Goal: Transaction & Acquisition: Purchase product/service

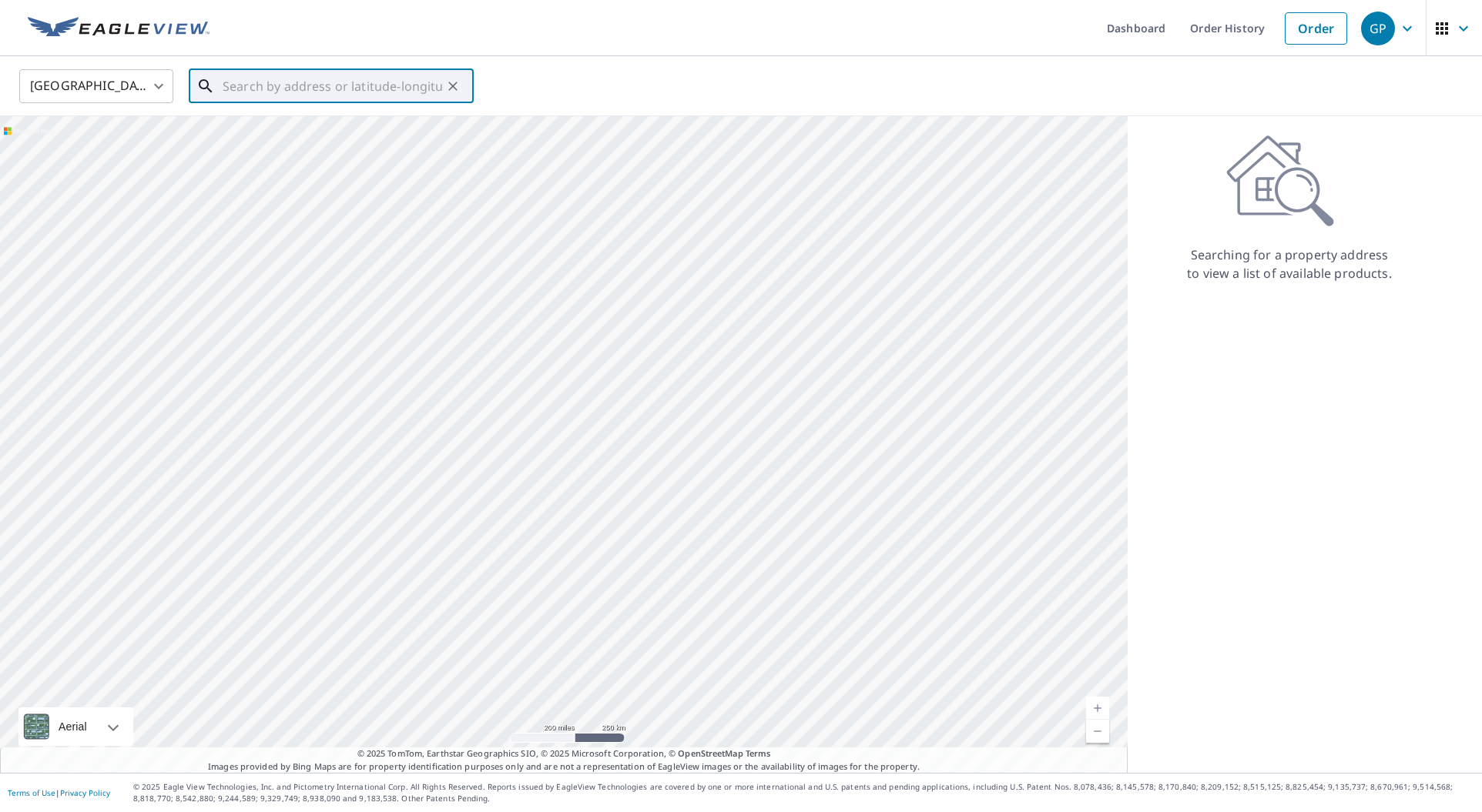
click at [383, 89] on input "text" at bounding box center [333, 86] width 219 height 43
type input "[STREET_ADDRESS][PERSON_NAME]"
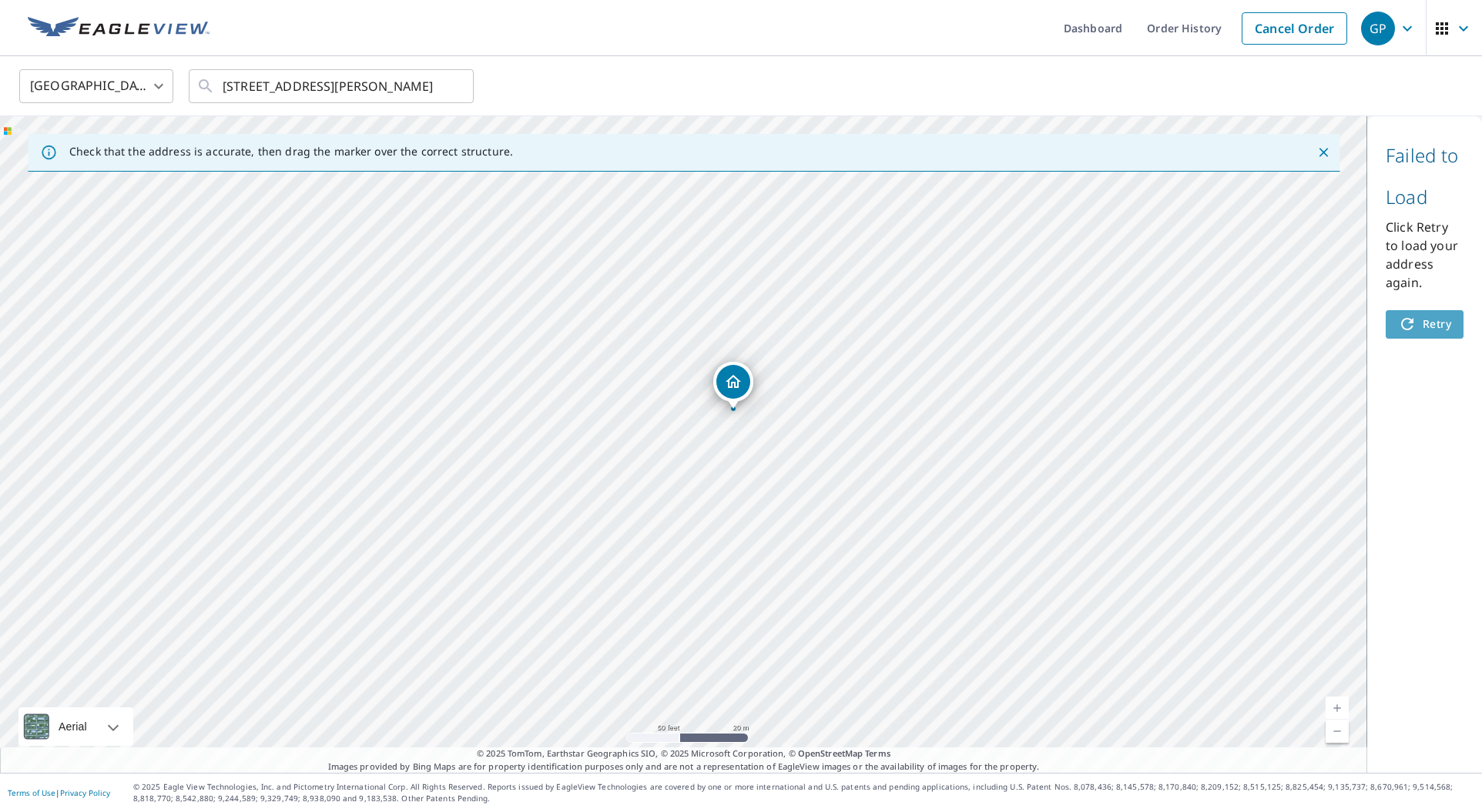
click at [1418, 326] on span "Retry" at bounding box center [1425, 324] width 53 height 19
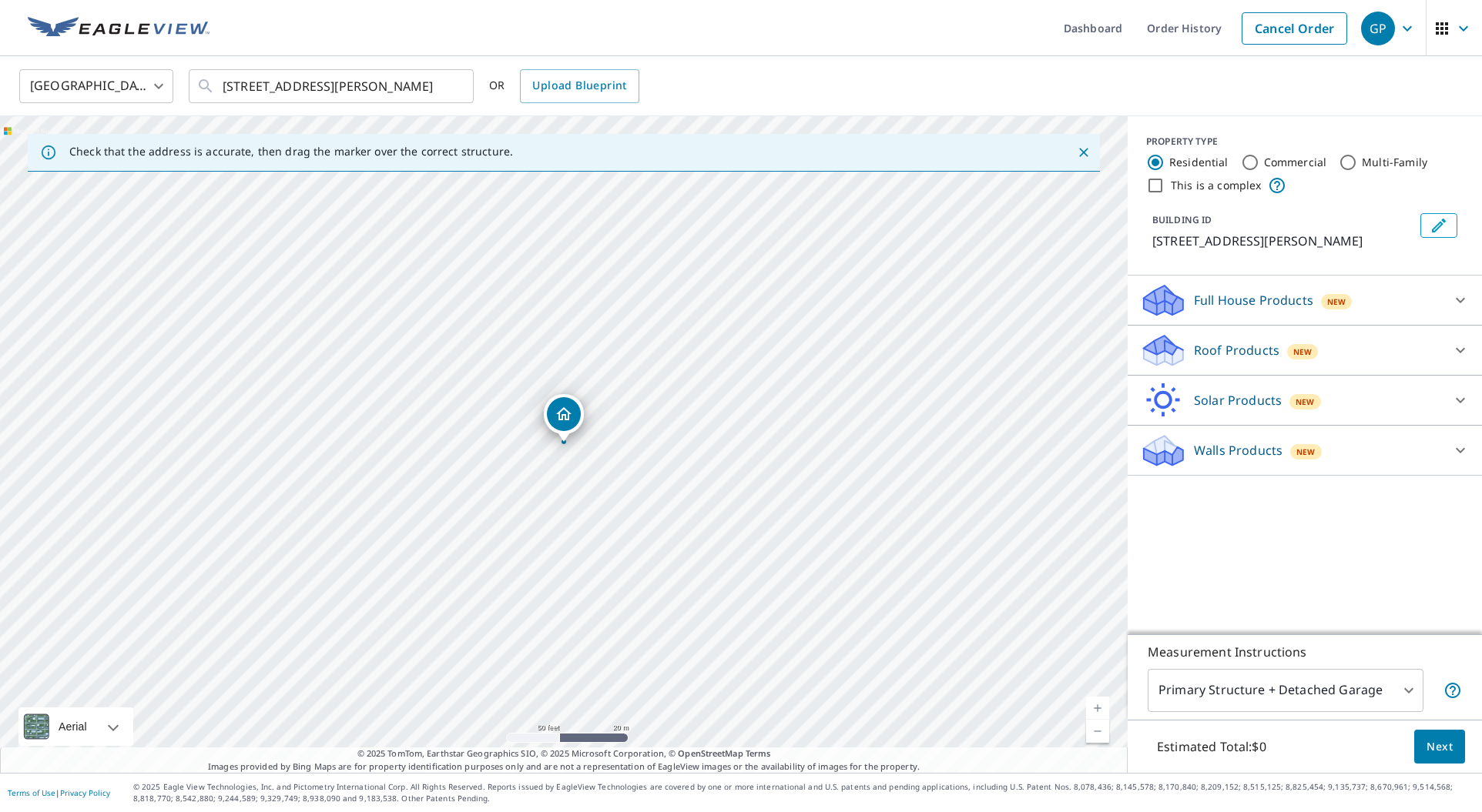
click at [1405, 693] on body "GP GP Dashboard Order History Cancel Order GP [GEOGRAPHIC_DATA] [GEOGRAPHIC_DAT…" at bounding box center [741, 406] width 1482 height 812
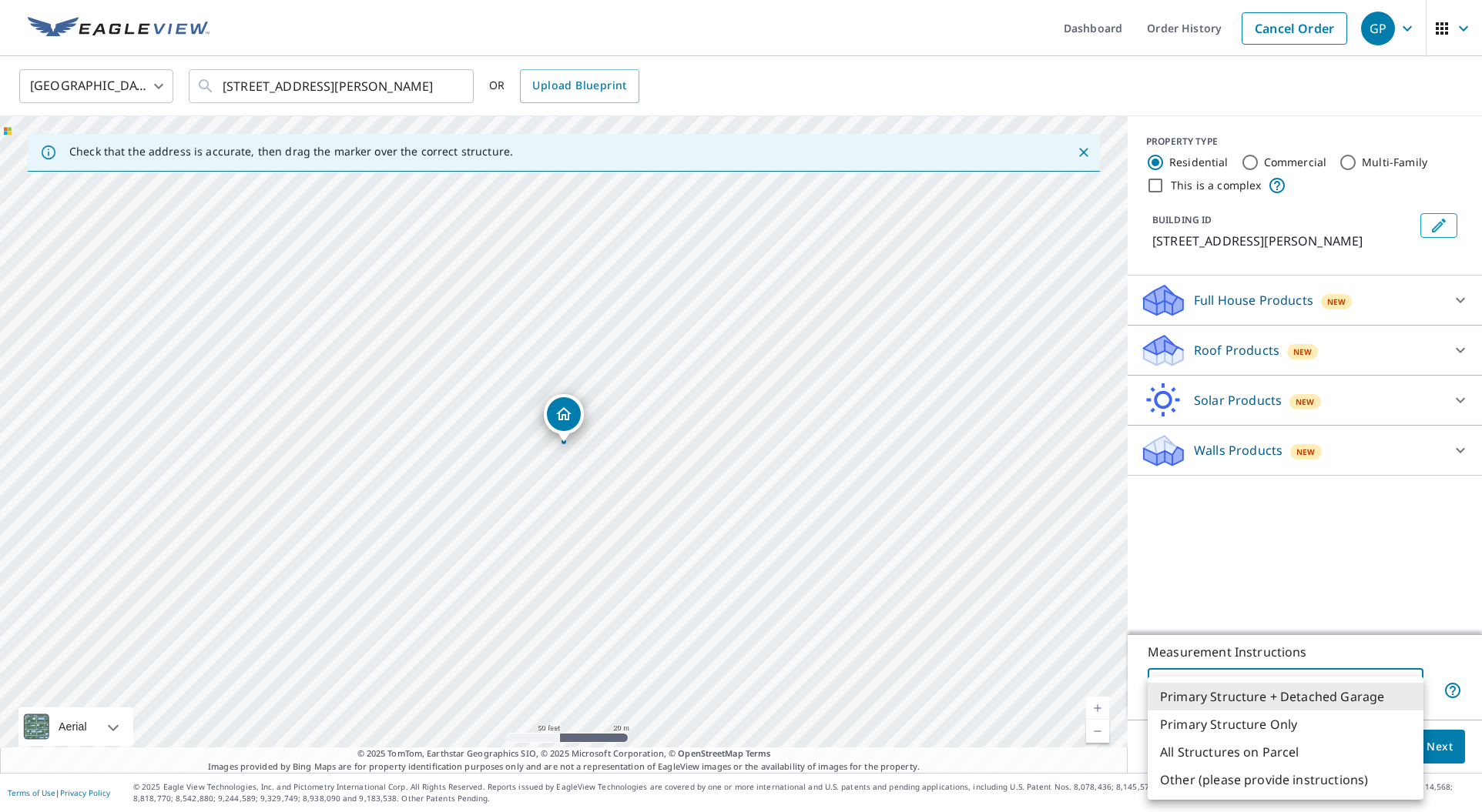
click at [1354, 728] on li "Primary Structure Only" at bounding box center [1285, 725] width 275 height 28
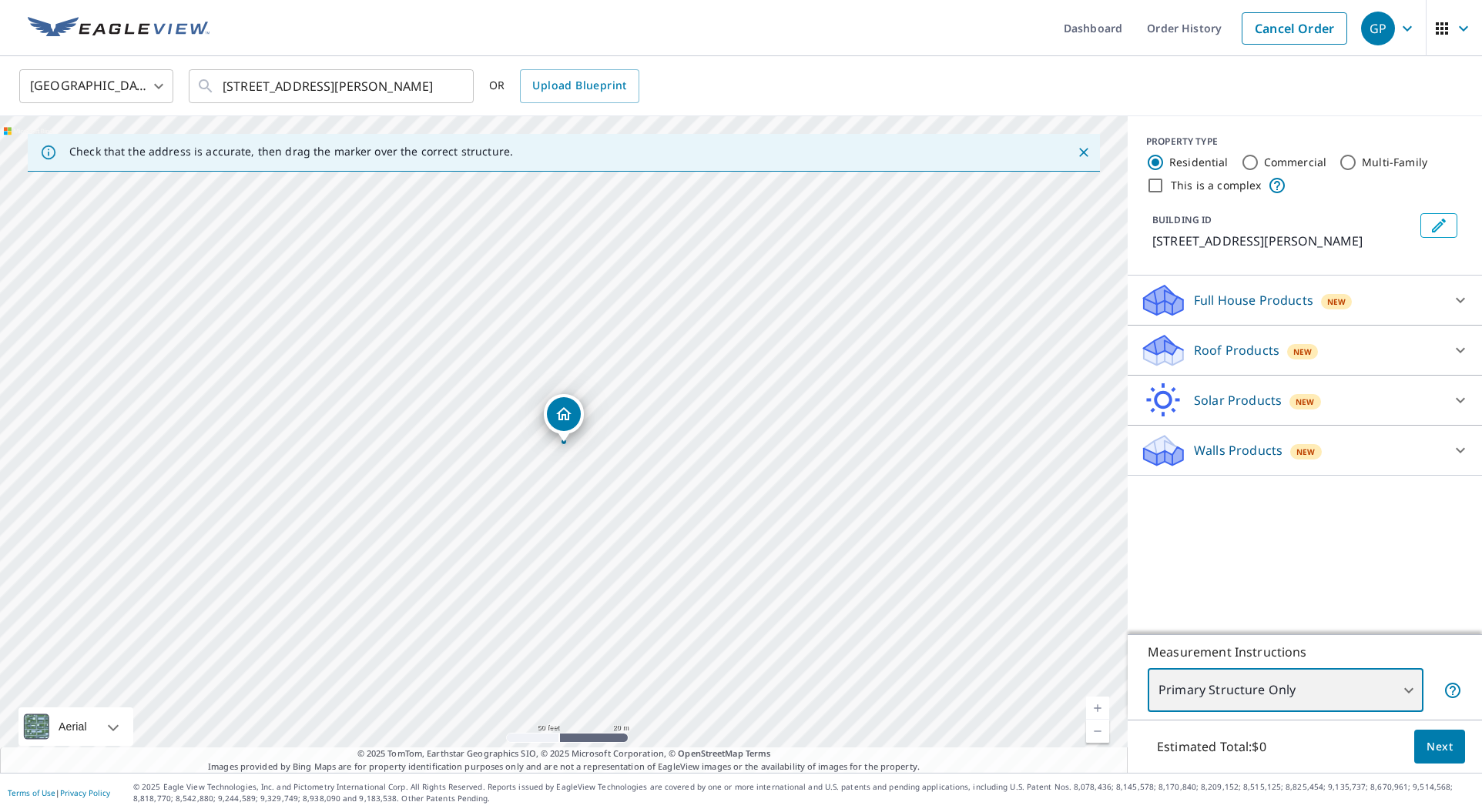
type input "2"
click at [1433, 351] on div "Roof Products New" at bounding box center [1291, 350] width 302 height 36
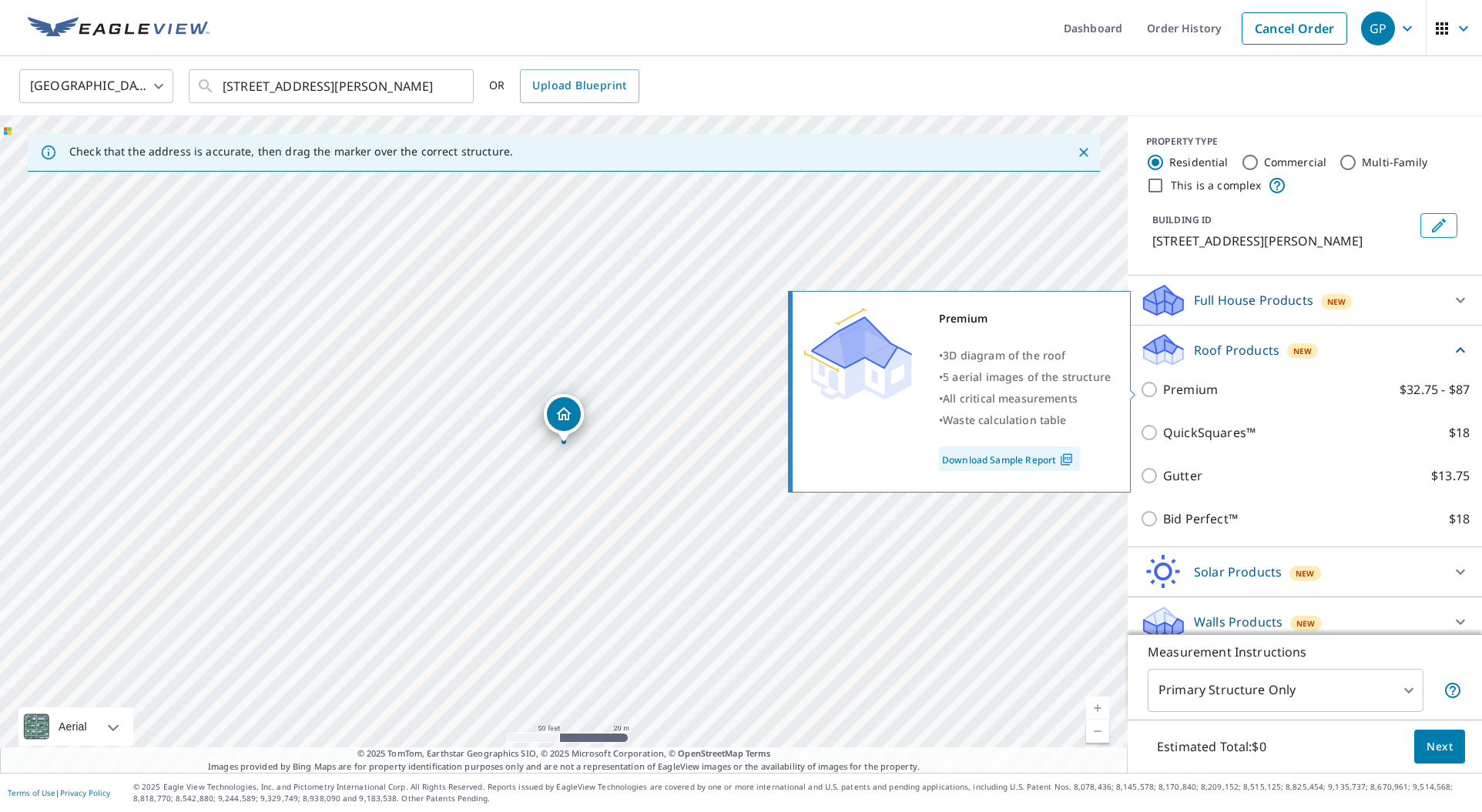
click at [1149, 389] on input "Premium $32.75 - $87" at bounding box center [1151, 389] width 23 height 18
checkbox input "true"
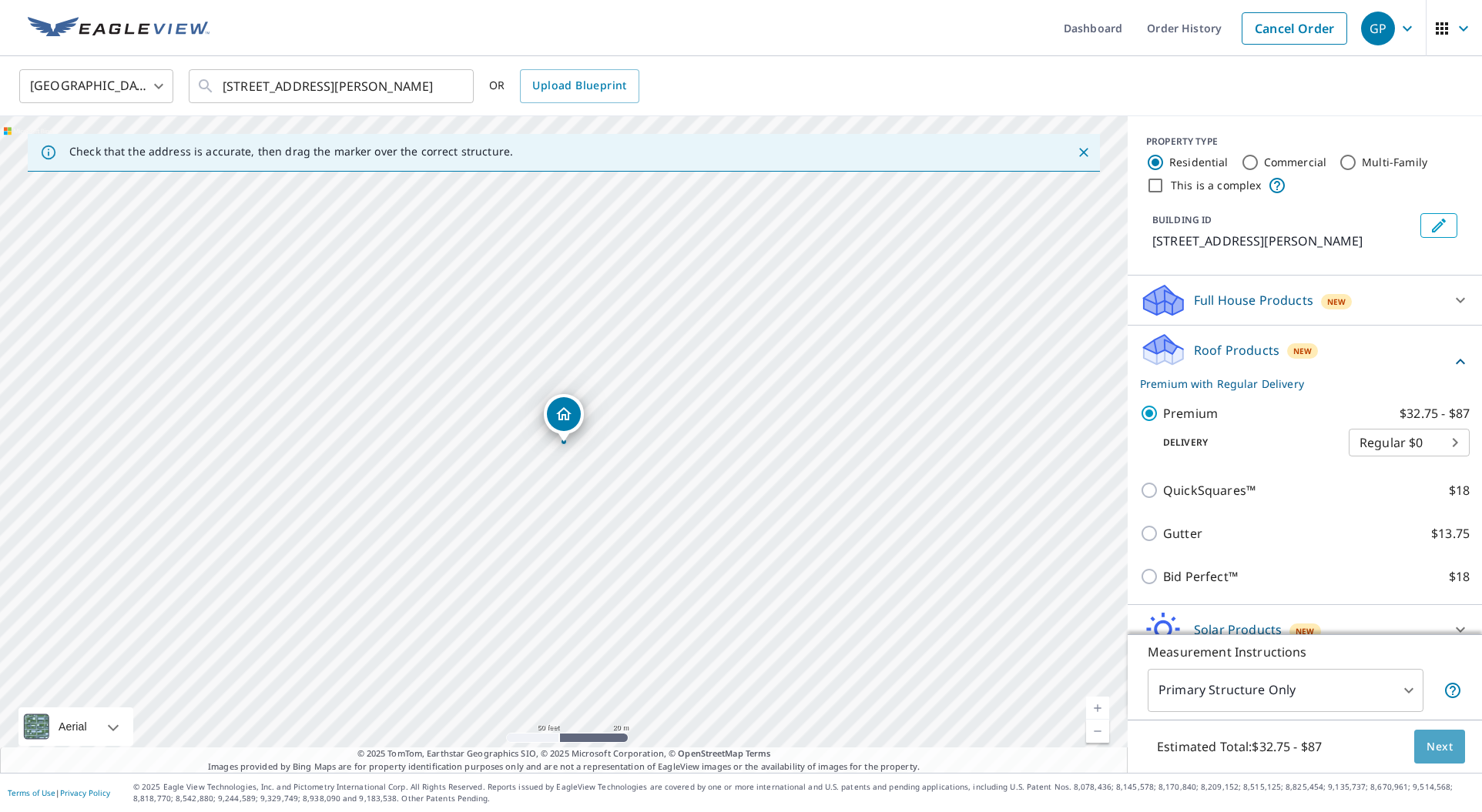
click at [1442, 748] on span "Next" at bounding box center [1440, 747] width 26 height 19
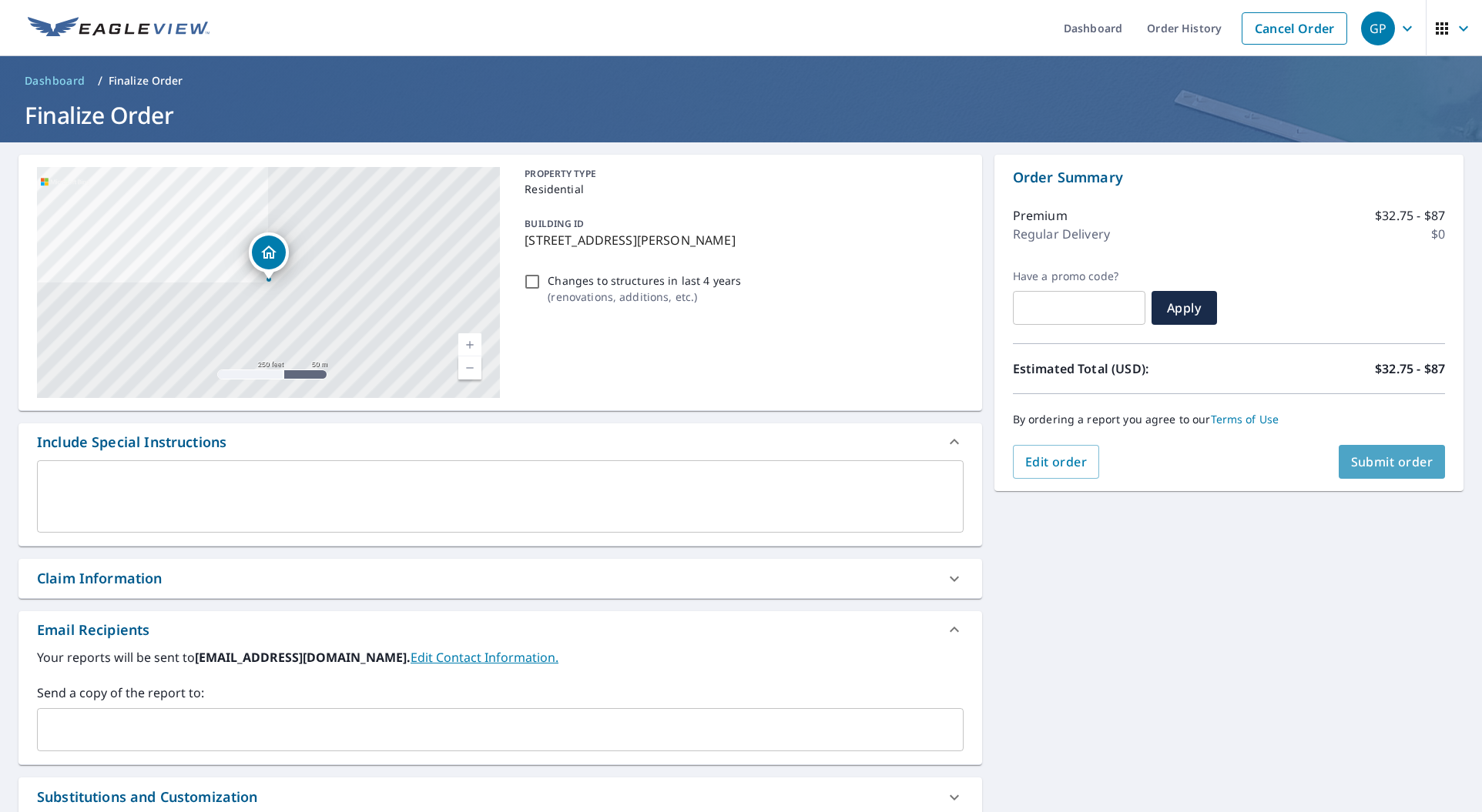
click at [1420, 466] on span "Submit order" at bounding box center [1392, 462] width 82 height 17
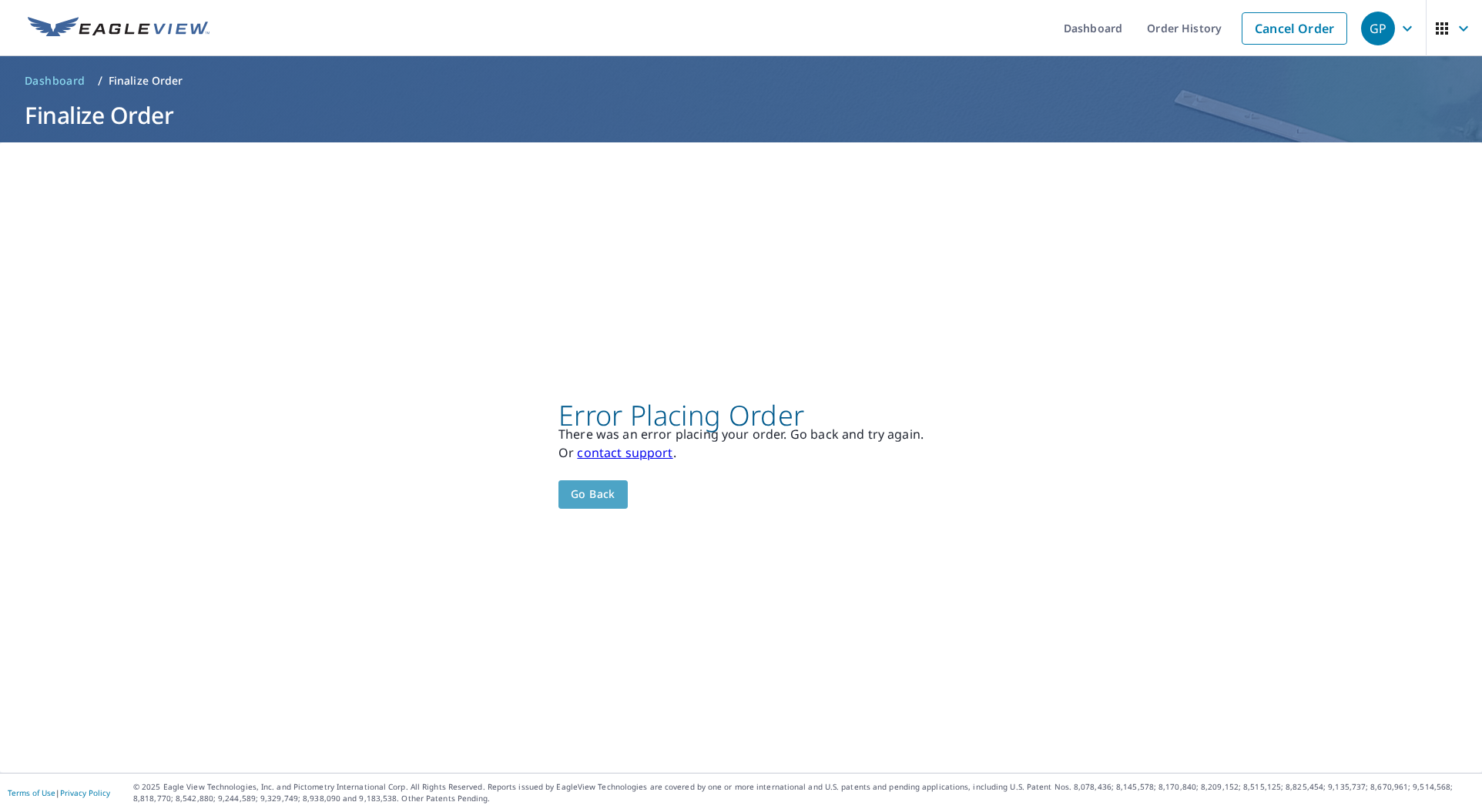
click at [600, 495] on span "Go back" at bounding box center [593, 494] width 45 height 19
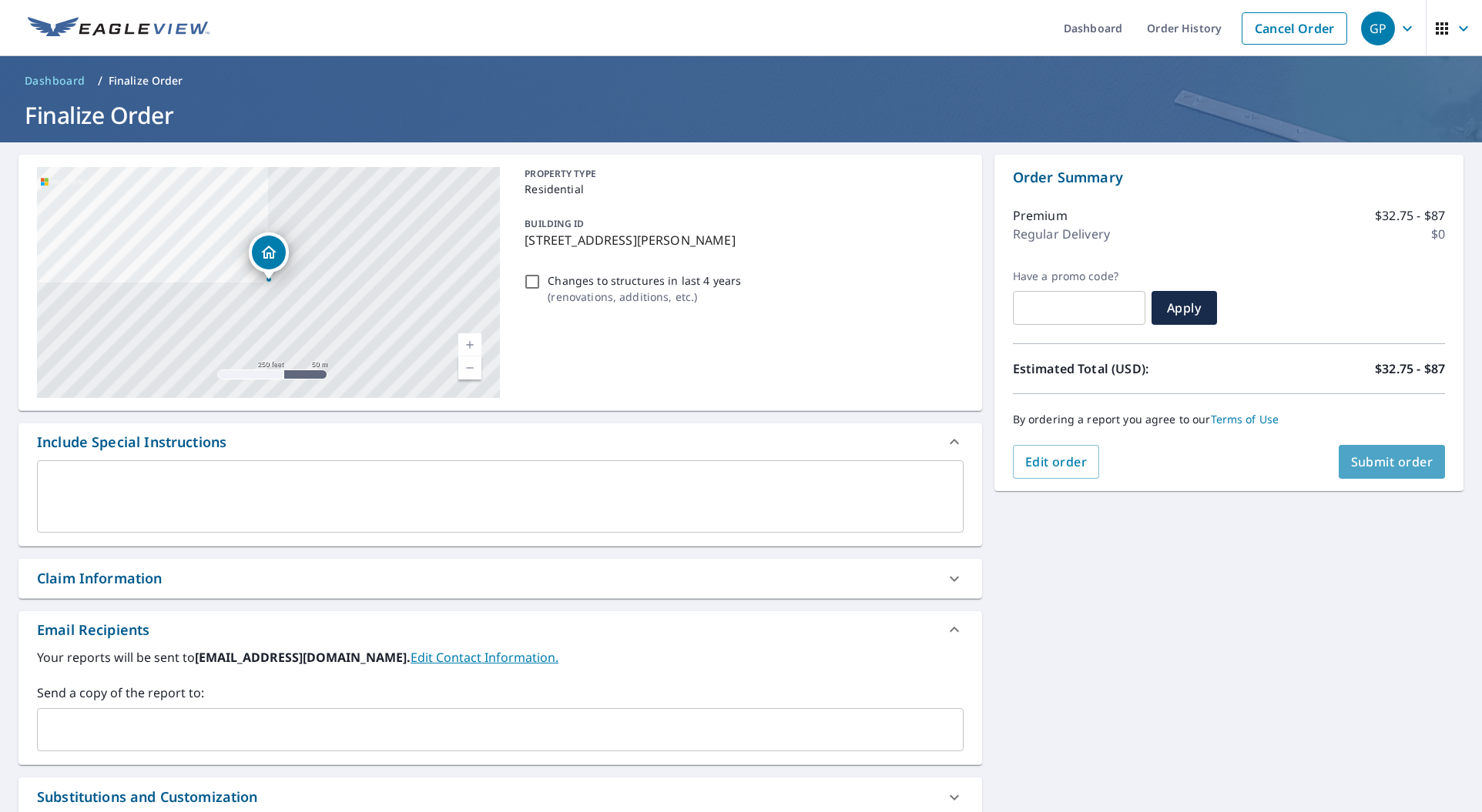
click at [1393, 466] on span "Submit order" at bounding box center [1392, 462] width 82 height 17
